Goal: Information Seeking & Learning: Learn about a topic

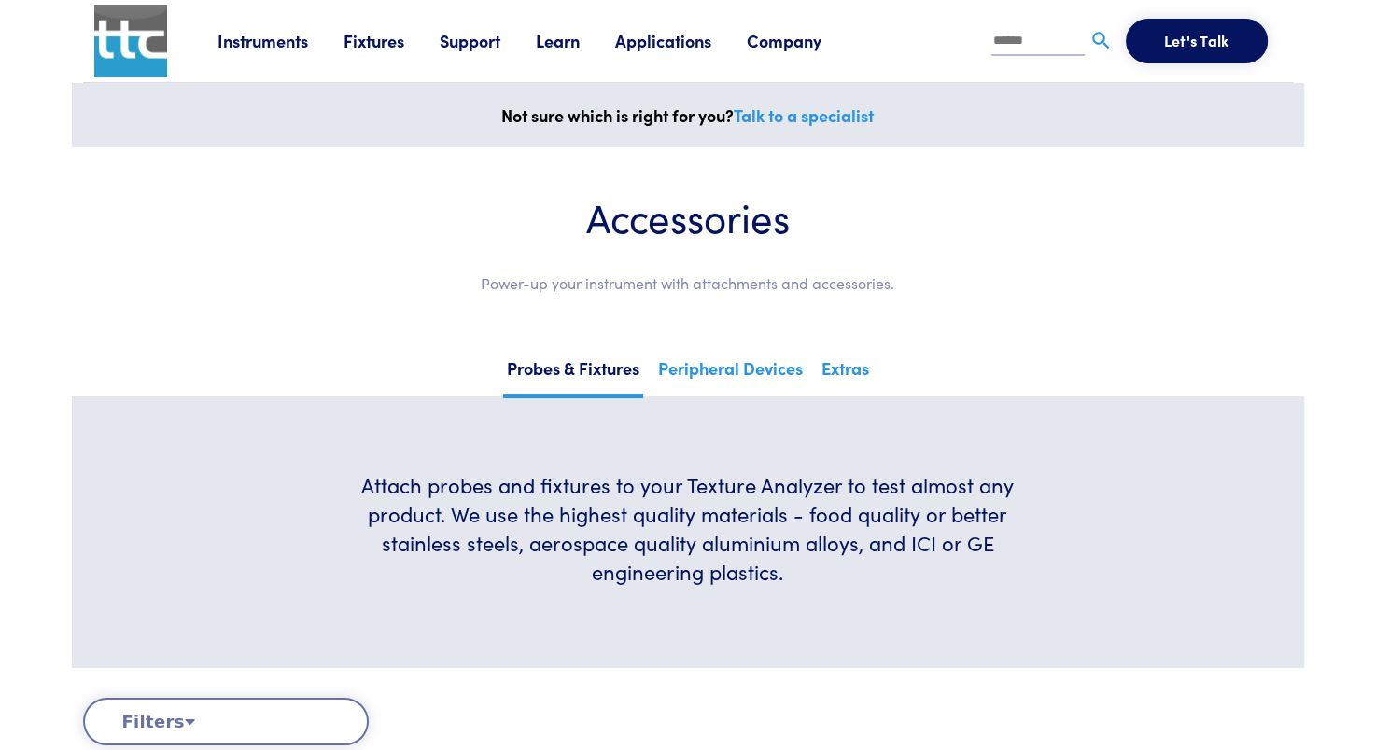
click at [249, 40] on link "Instruments" at bounding box center [280, 40] width 126 height 23
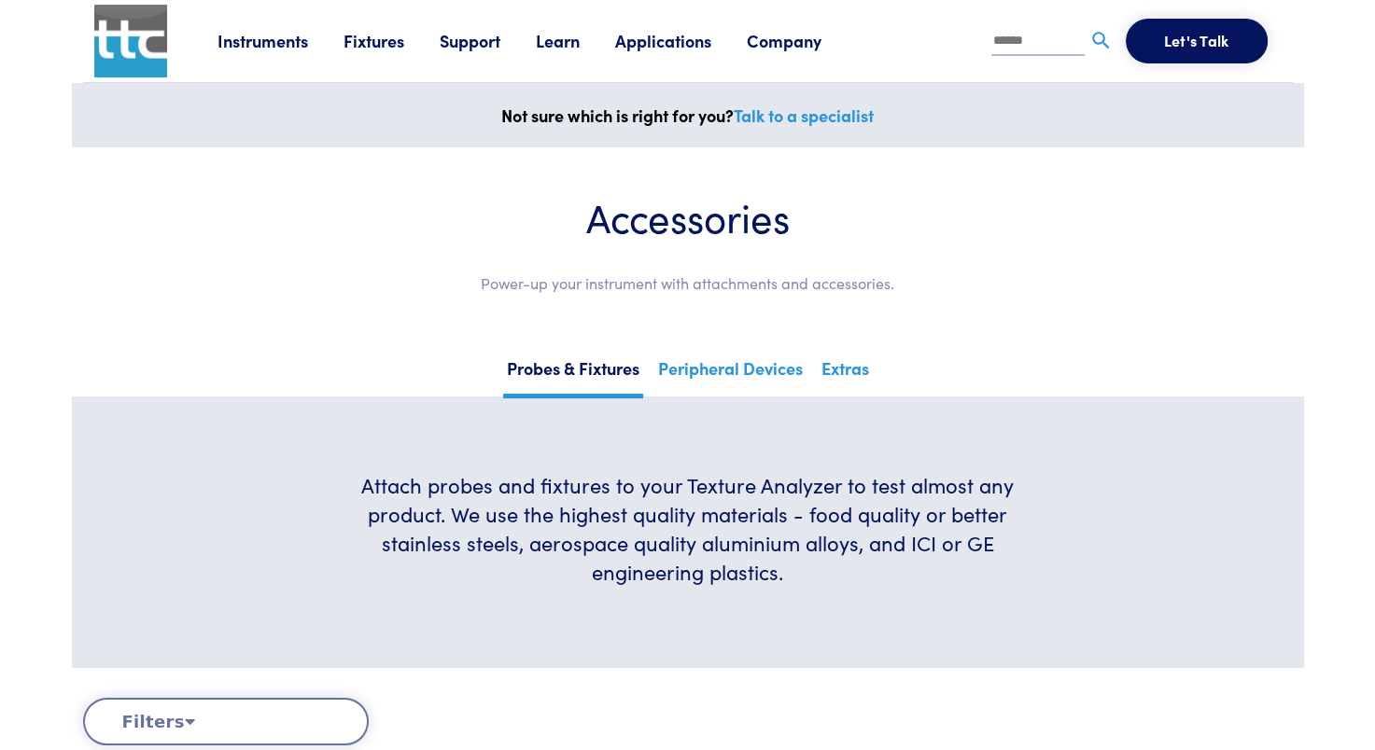
click at [129, 57] on img at bounding box center [130, 41] width 73 height 73
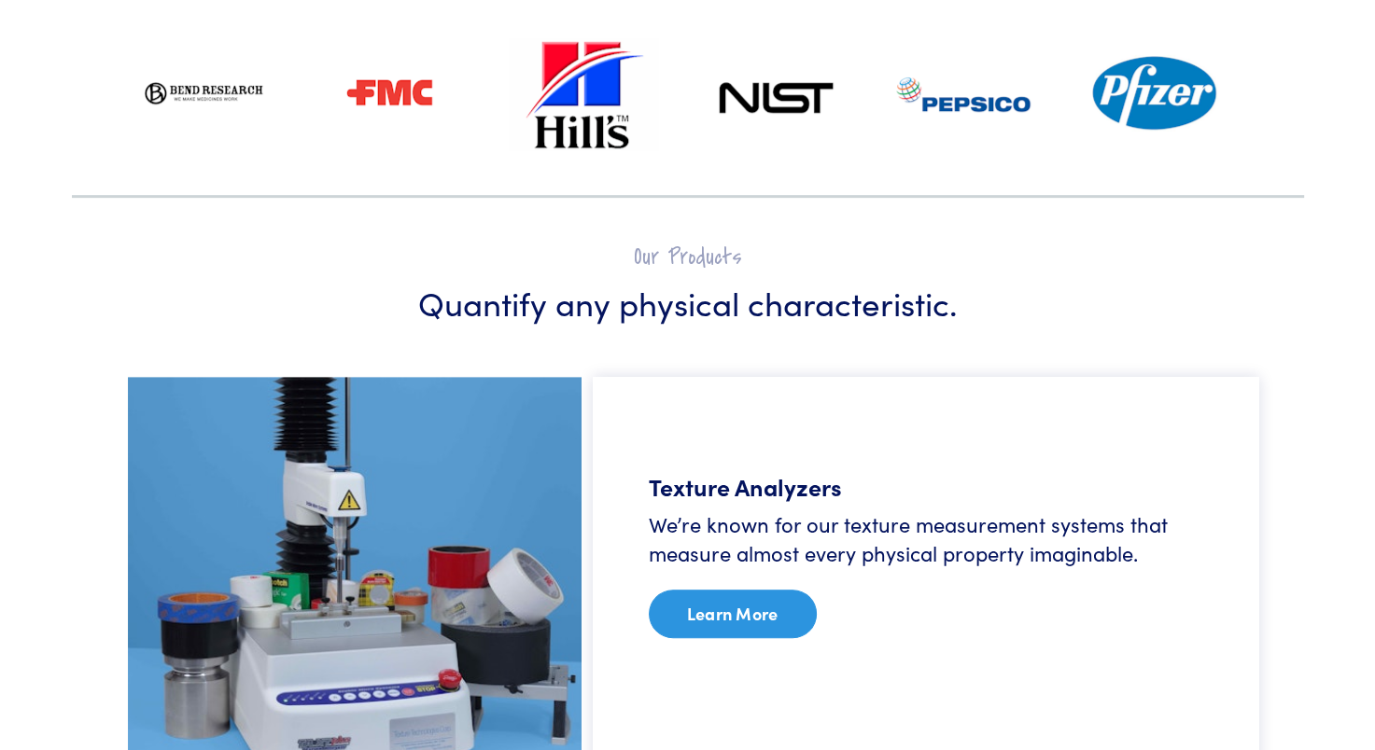
scroll to position [933, 0]
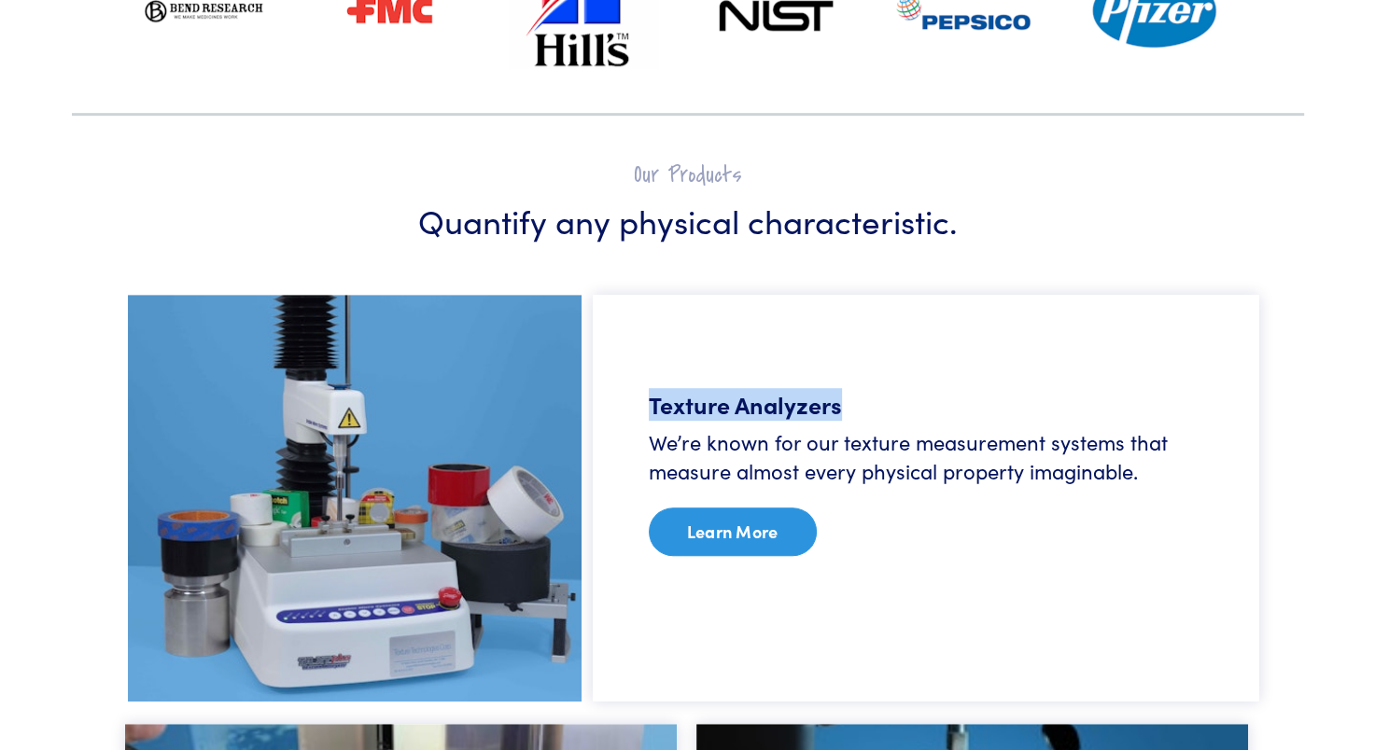
drag, startPoint x: 650, startPoint y: 407, endPoint x: 844, endPoint y: 411, distance: 194.2
click at [844, 411] on h5 "Texture Analyzers" at bounding box center [926, 404] width 554 height 33
copy h5 "Texture Analyzers"
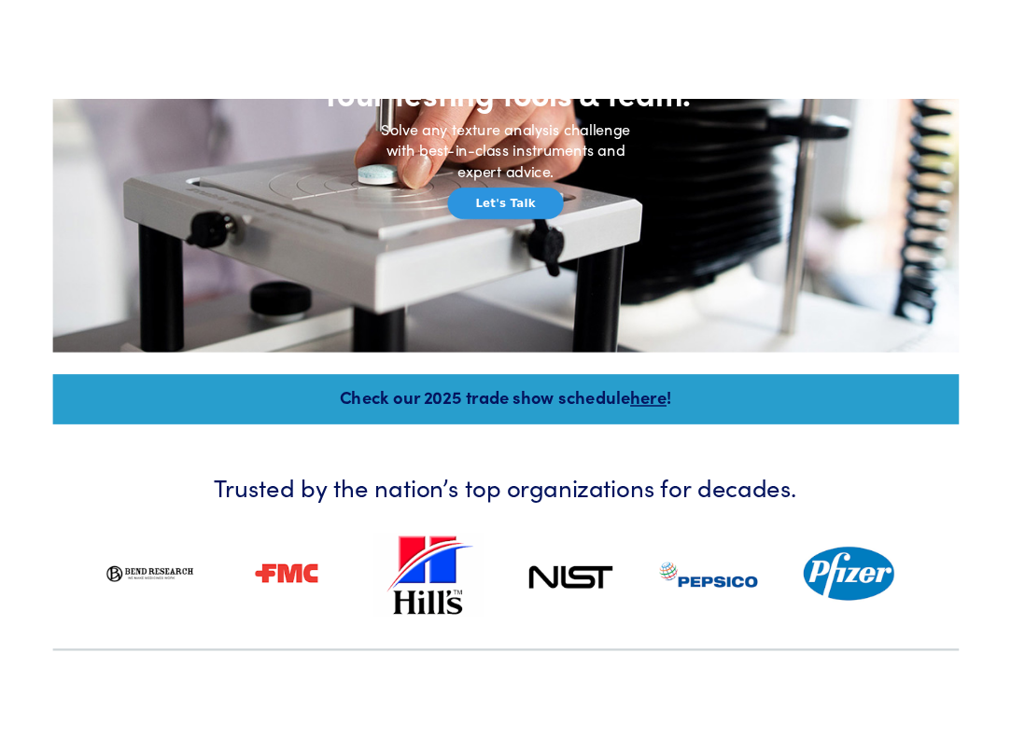
scroll to position [93, 0]
